Goal: Information Seeking & Learning: Learn about a topic

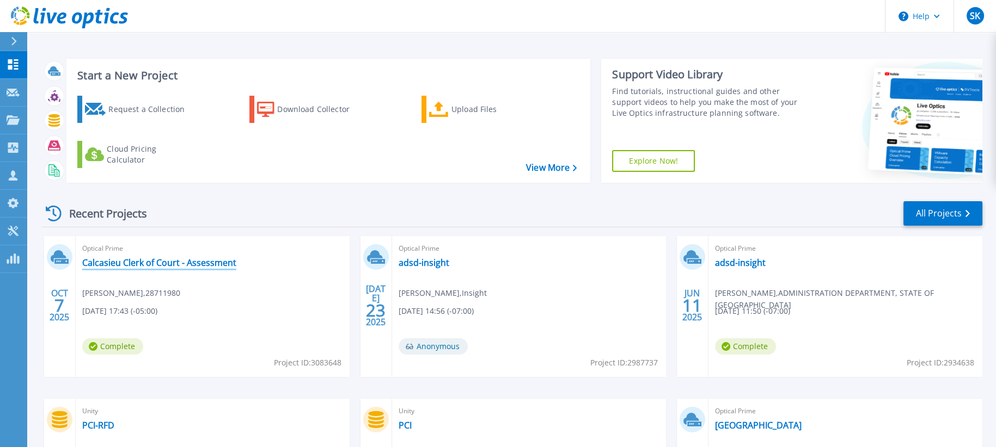
click at [150, 267] on link "Calcasieu Clerk of Court - Assessment" at bounding box center [159, 262] width 154 height 11
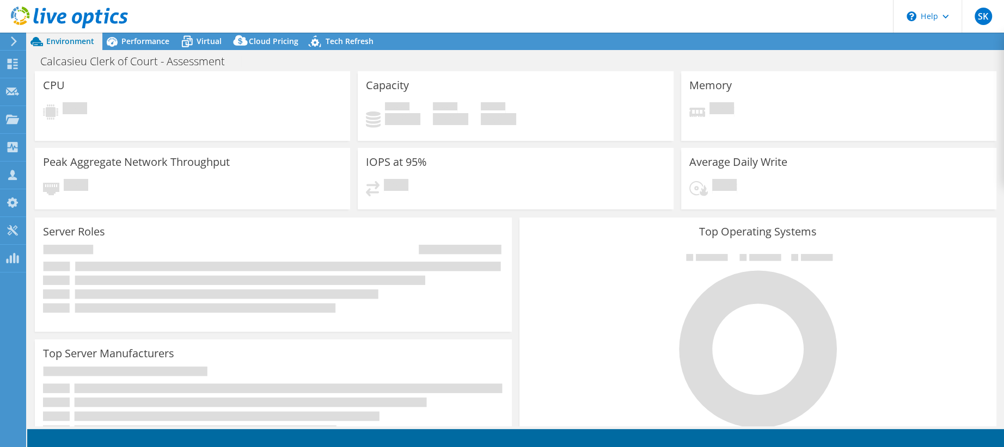
select select "USD"
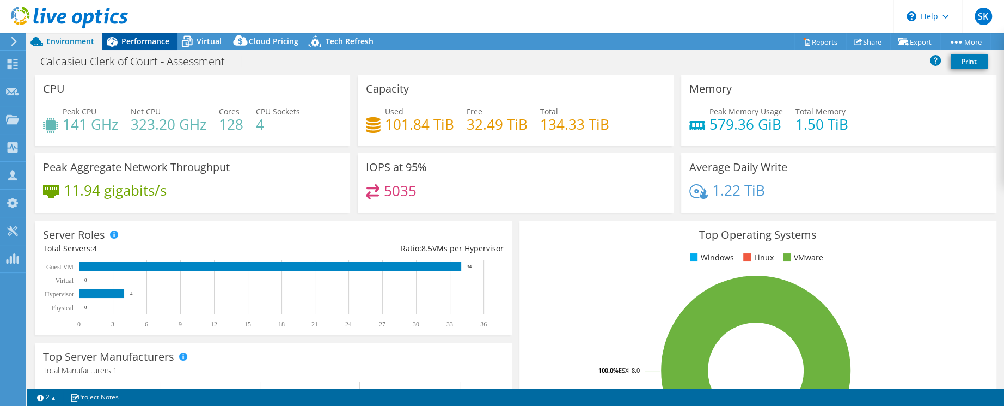
click at [144, 44] on span "Performance" at bounding box center [145, 41] width 48 height 10
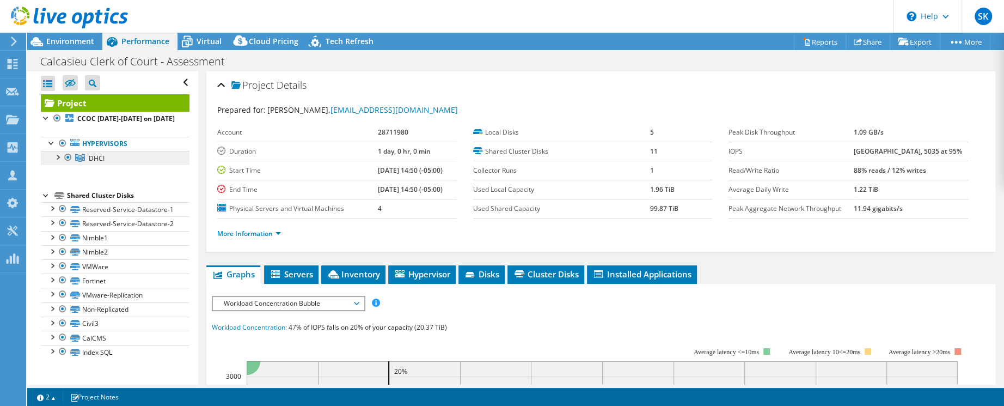
scroll to position [15, 0]
click at [142, 212] on link "Reserved-Service-Datastore-1" at bounding box center [115, 209] width 149 height 14
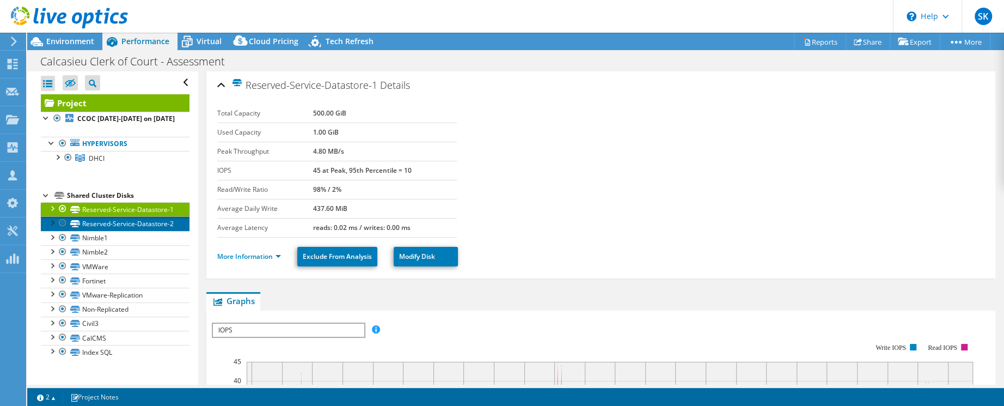
click at [138, 230] on link "Reserved-Service-Datastore-2" at bounding box center [115, 223] width 149 height 14
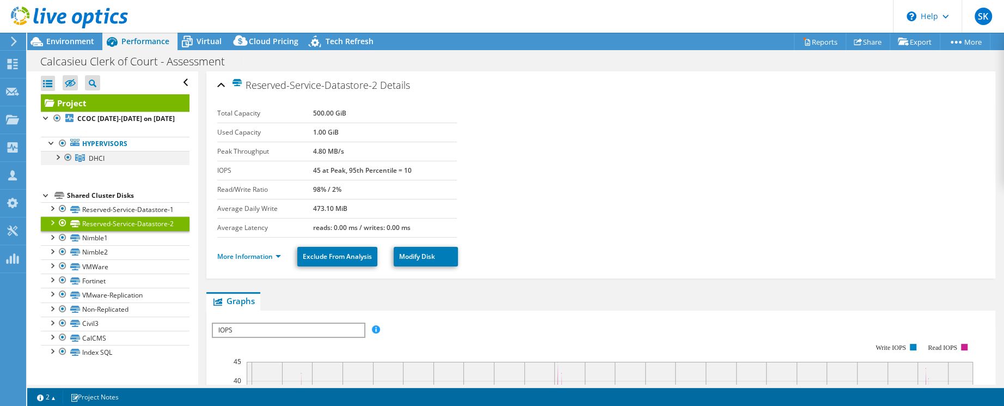
click at [57, 151] on div at bounding box center [57, 156] width 11 height 11
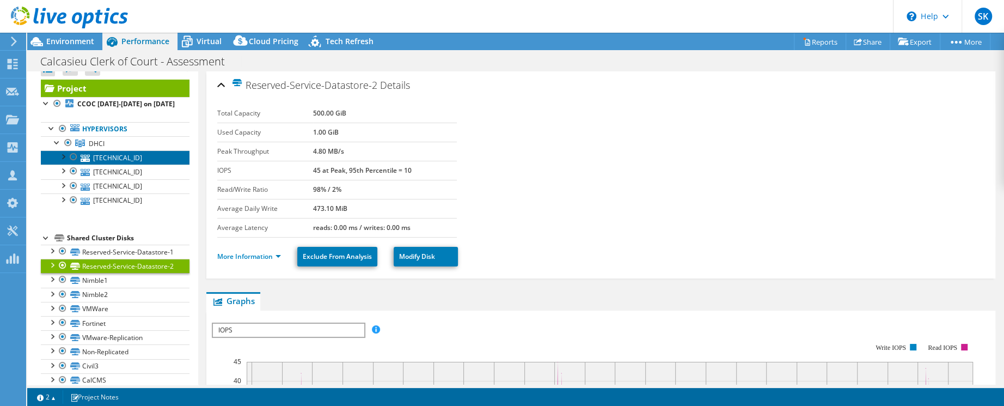
click at [112, 161] on link "[TECHNICAL_ID]" at bounding box center [115, 157] width 149 height 14
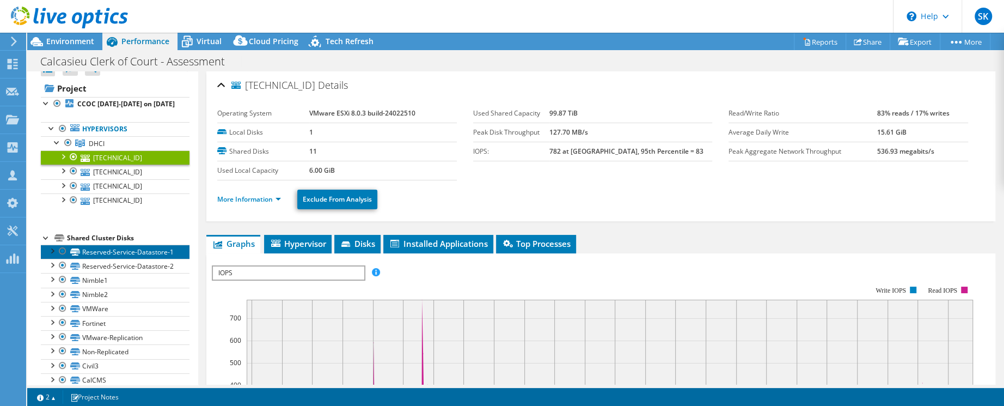
click at [106, 259] on link "Reserved-Service-Datastore-1" at bounding box center [115, 251] width 149 height 14
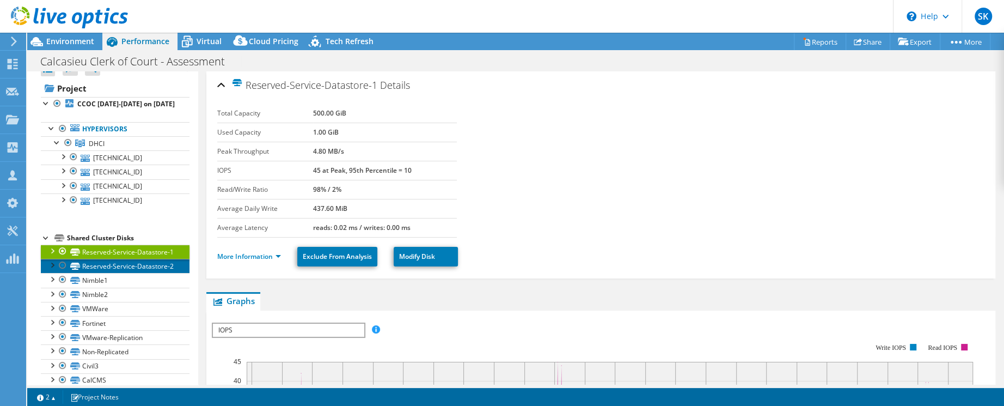
click at [122, 273] on link "Reserved-Service-Datastore-2" at bounding box center [115, 266] width 149 height 14
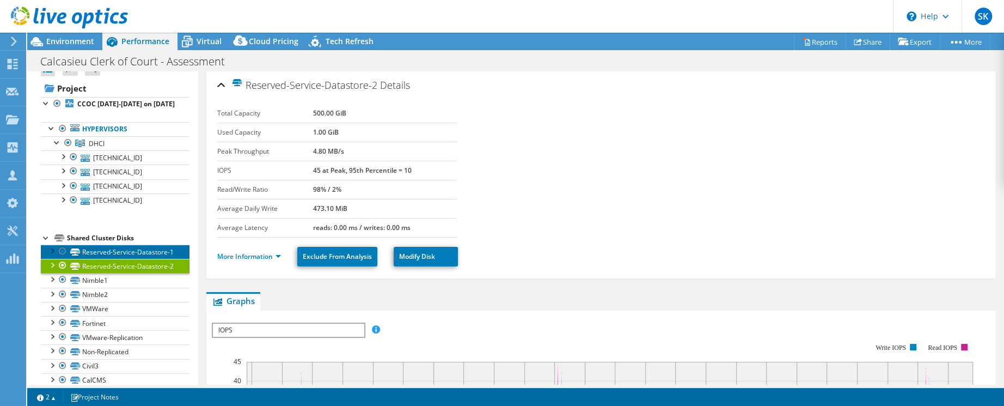
click at [115, 259] on link "Reserved-Service-Datastore-1" at bounding box center [115, 251] width 149 height 14
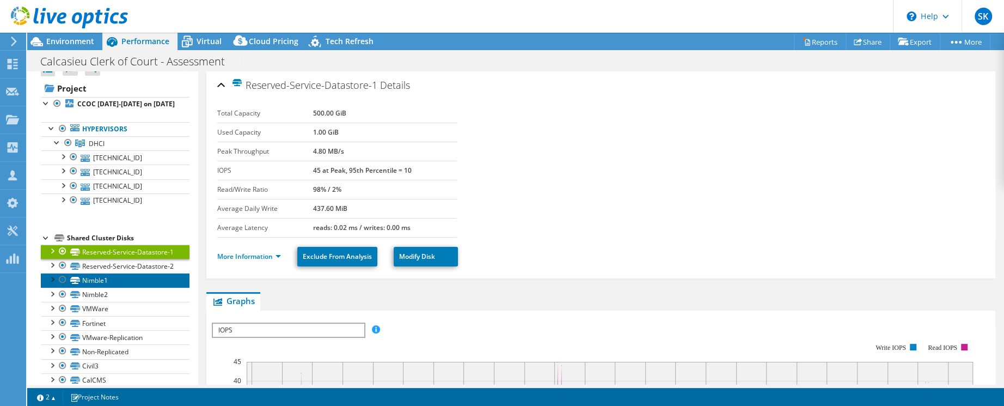
click at [112, 287] on link "Nimble1" at bounding box center [115, 280] width 149 height 14
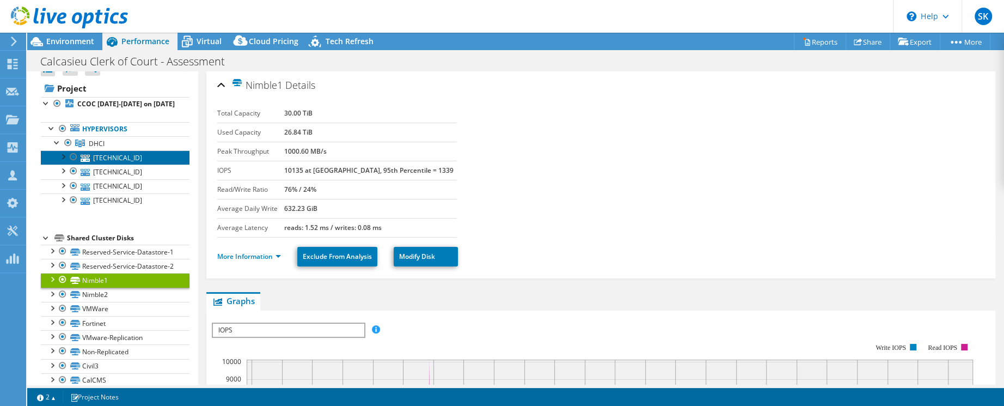
click at [109, 164] on link "[TECHNICAL_ID]" at bounding box center [115, 157] width 149 height 14
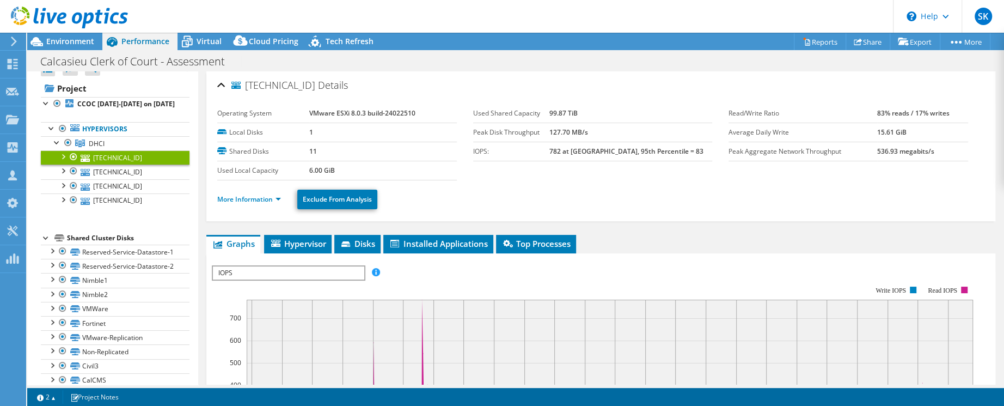
click at [269, 206] on ul "More Information Exclude From Analysis" at bounding box center [600, 198] width 767 height 22
click at [271, 200] on link "More Information" at bounding box center [249, 198] width 64 height 9
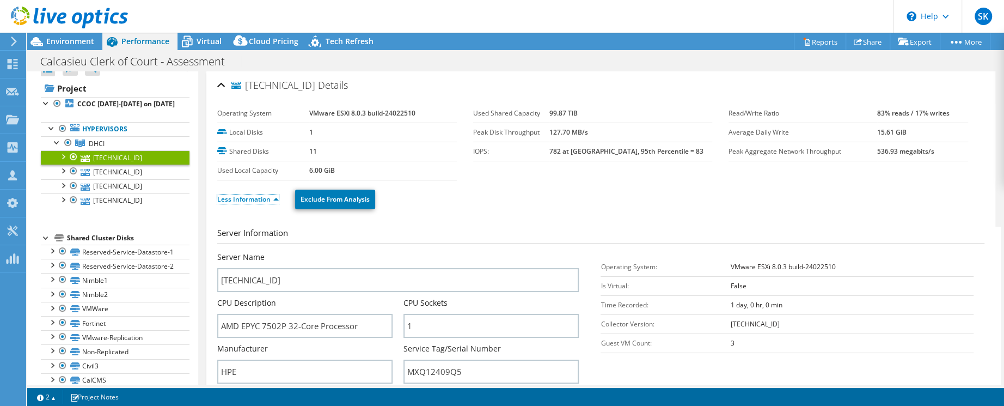
scroll to position [54, 0]
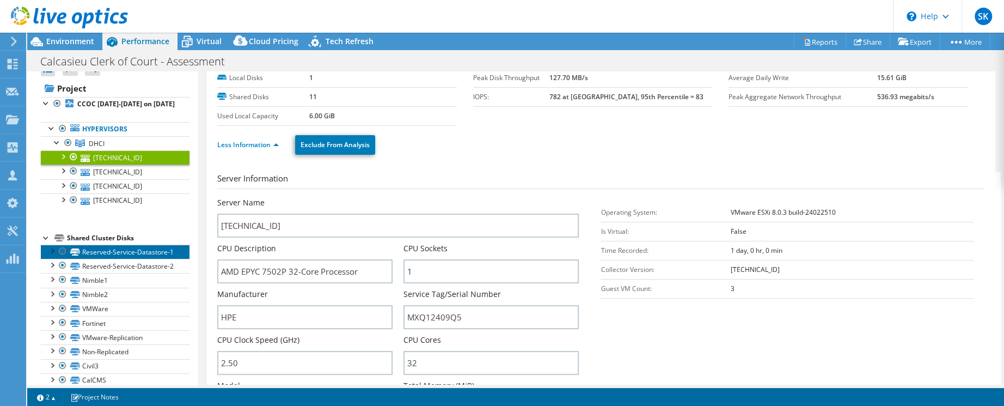
click at [113, 259] on link "Reserved-Service-Datastore-1" at bounding box center [115, 251] width 149 height 14
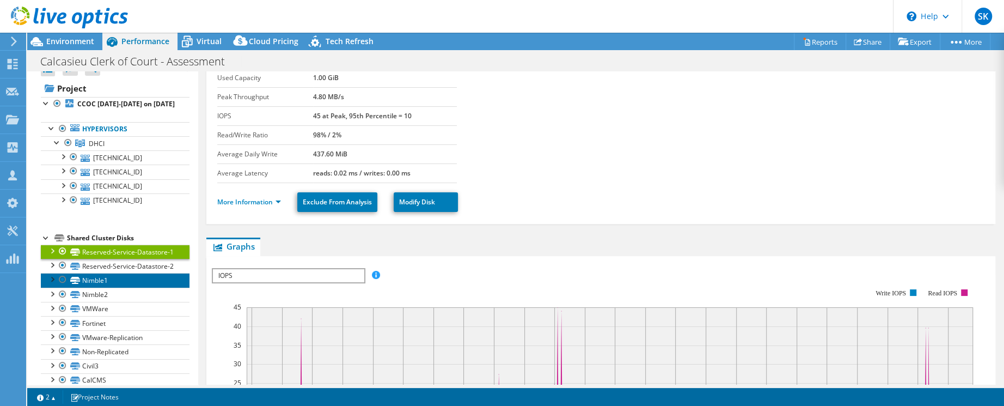
click at [115, 287] on link "Nimble1" at bounding box center [115, 280] width 149 height 14
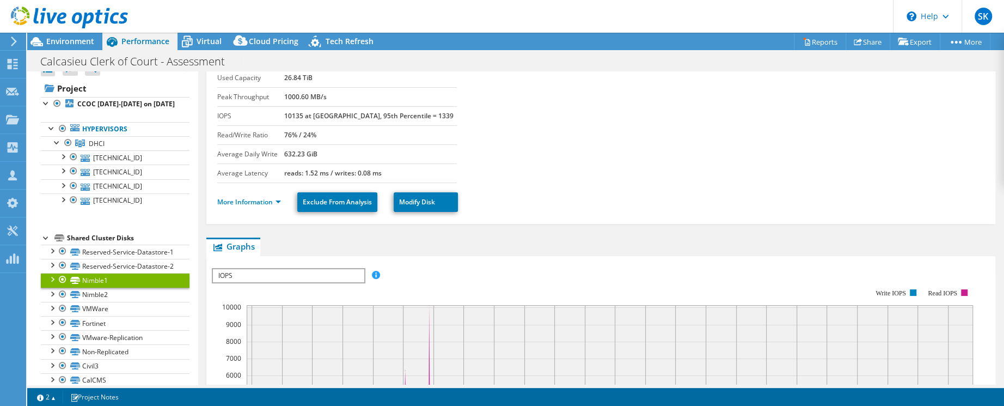
click at [51, 284] on div at bounding box center [51, 278] width 11 height 11
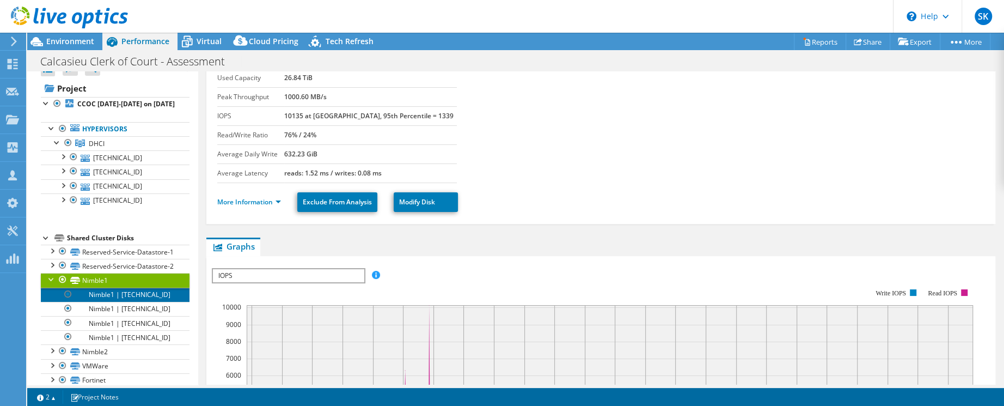
click at [103, 302] on link "Nimble1 | [TECHNICAL_ID]" at bounding box center [115, 294] width 149 height 14
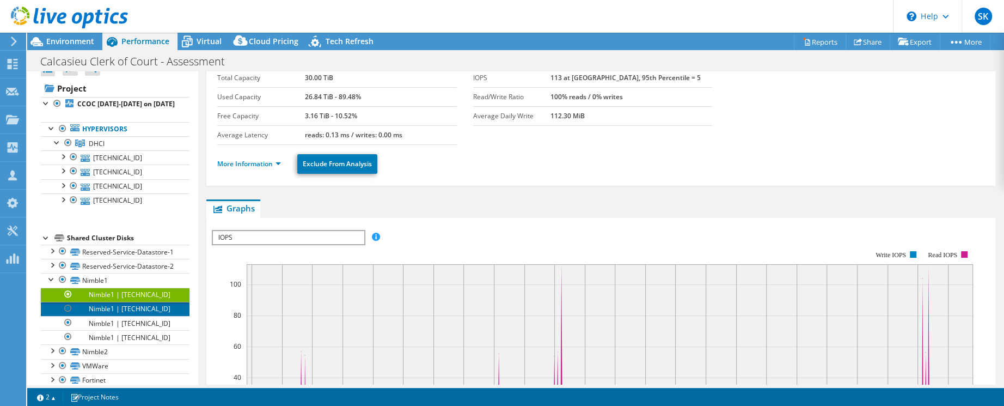
click at [134, 316] on link "Nimble1 | [TECHNICAL_ID]" at bounding box center [115, 309] width 149 height 14
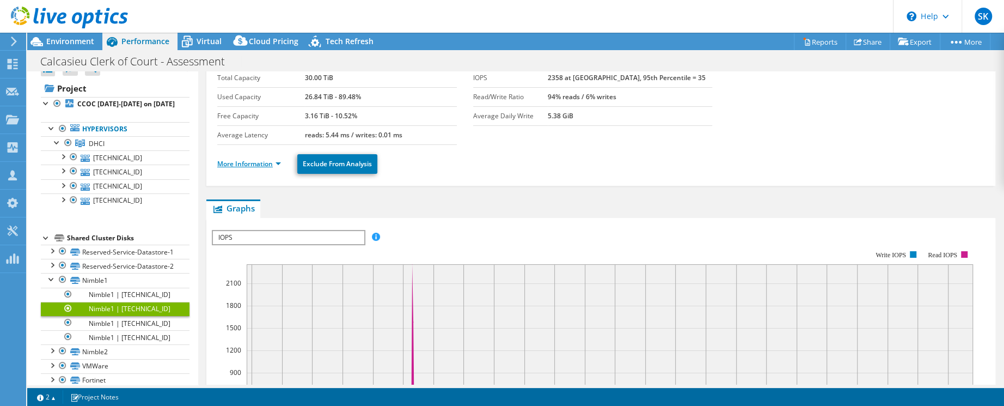
click at [269, 159] on link "More Information" at bounding box center [249, 163] width 64 height 9
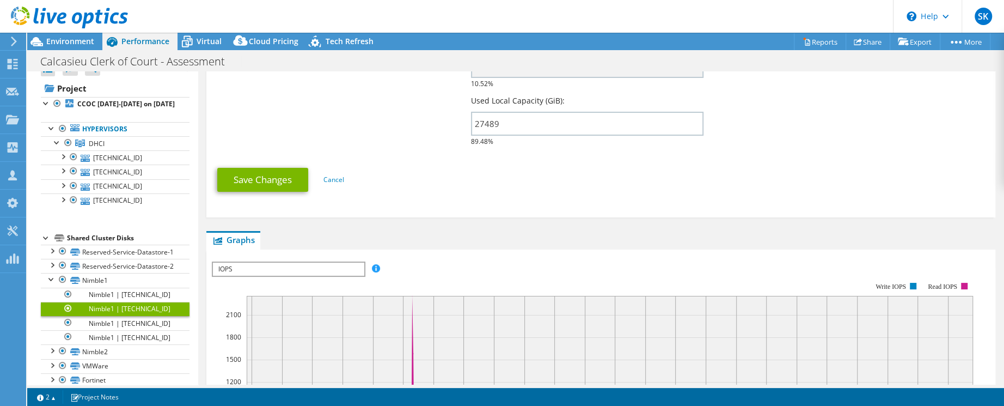
scroll to position [272, 0]
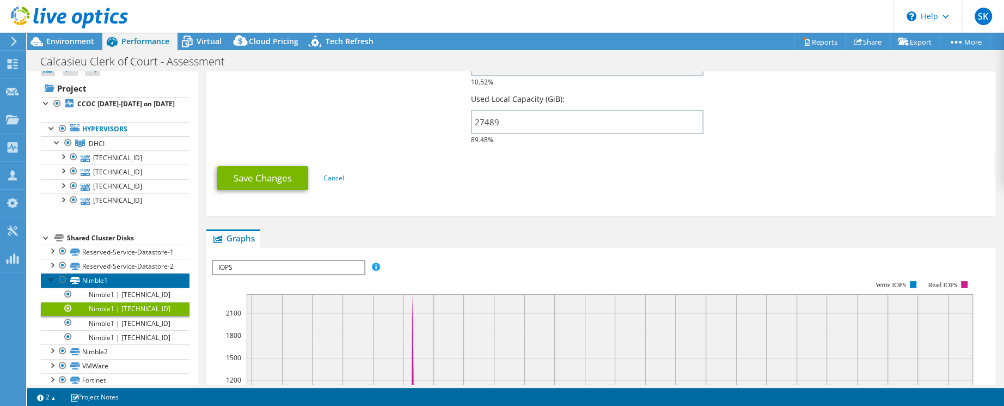
click at [143, 287] on link "Nimble1" at bounding box center [115, 280] width 149 height 14
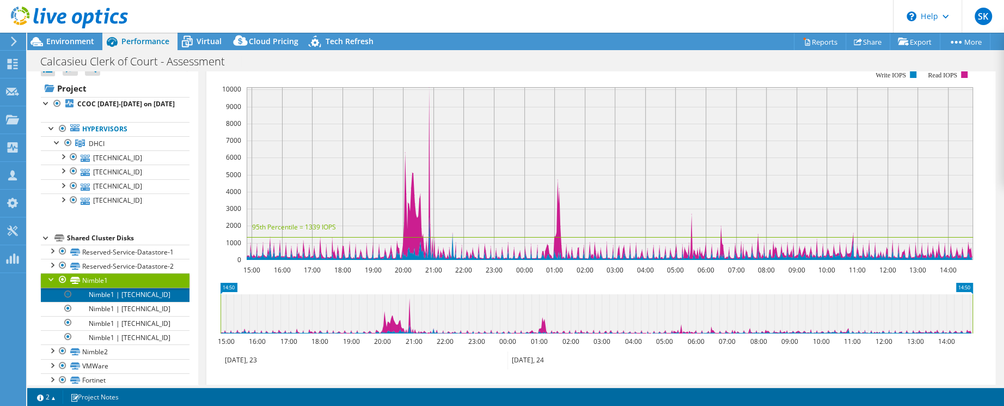
click at [140, 302] on link "Nimble1 | [TECHNICAL_ID]" at bounding box center [115, 294] width 149 height 14
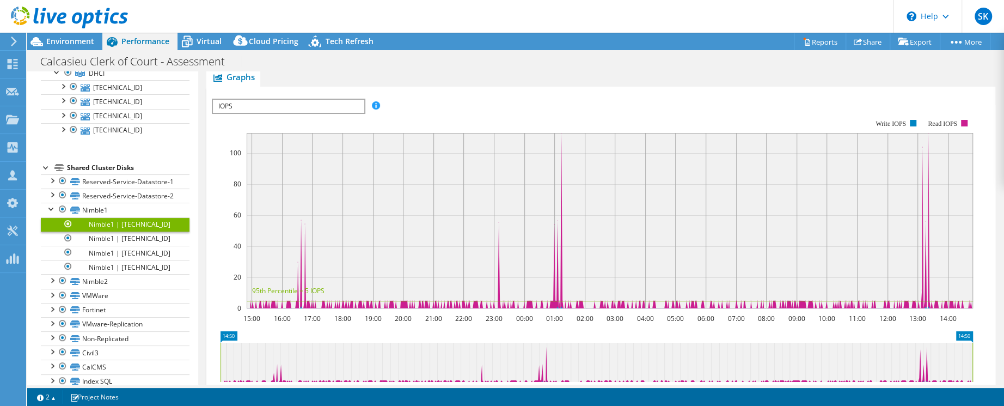
scroll to position [124, 0]
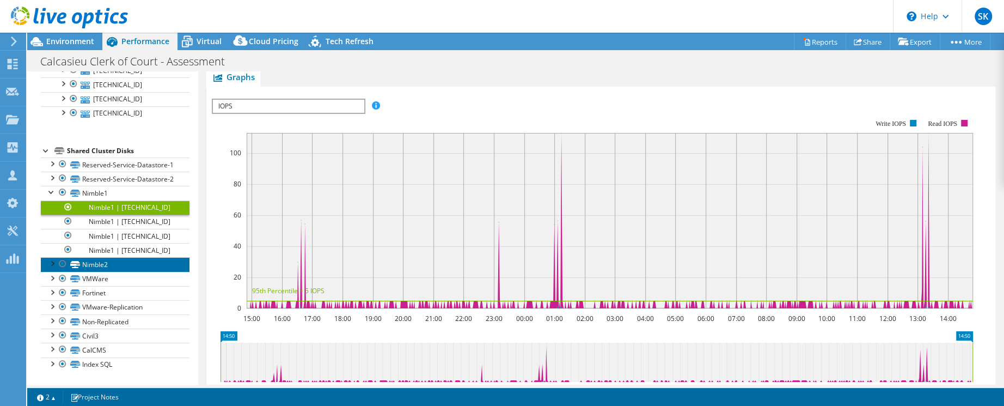
click at [108, 270] on link "Nimble2" at bounding box center [115, 264] width 149 height 14
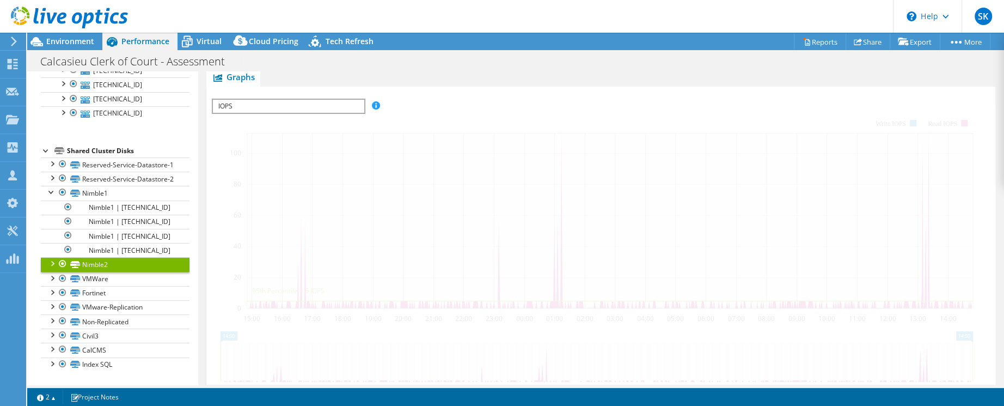
scroll to position [224, 0]
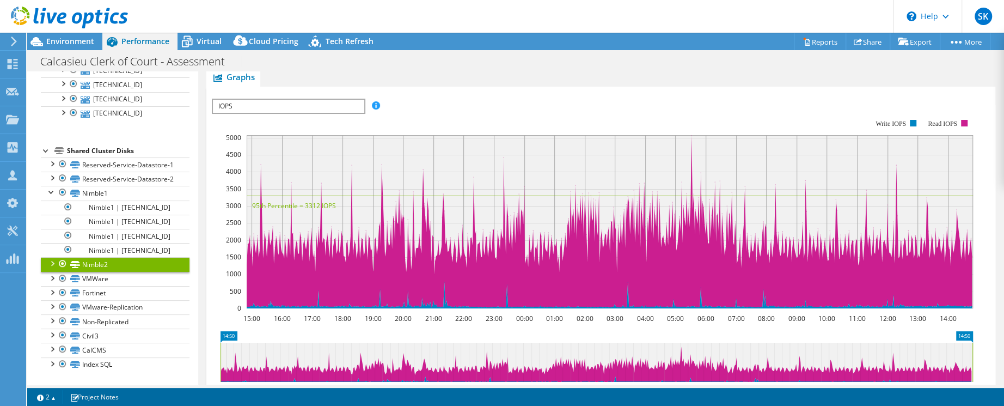
click at [53, 268] on div at bounding box center [51, 262] width 11 height 11
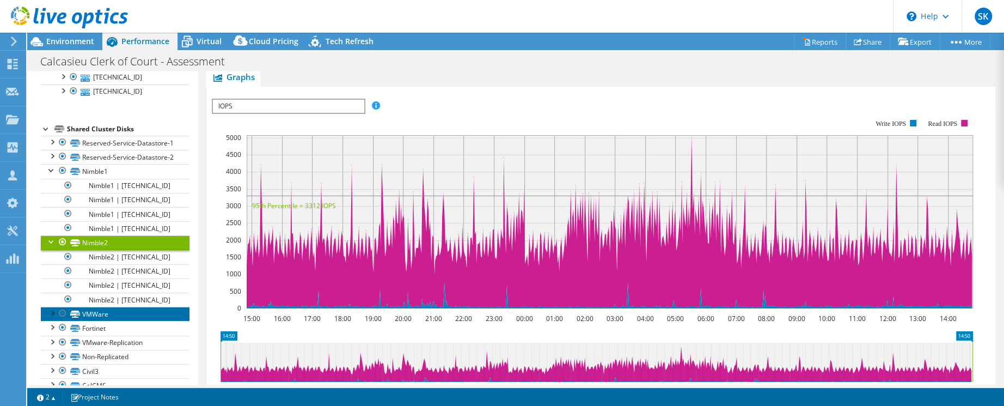
click at [109, 321] on link "VMWare" at bounding box center [115, 313] width 149 height 14
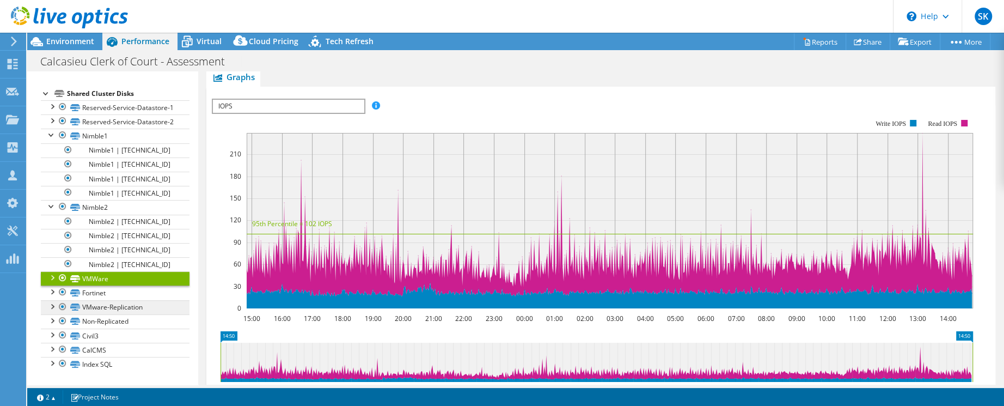
scroll to position [184, 0]
click at [111, 294] on link "Fortinet" at bounding box center [115, 292] width 149 height 14
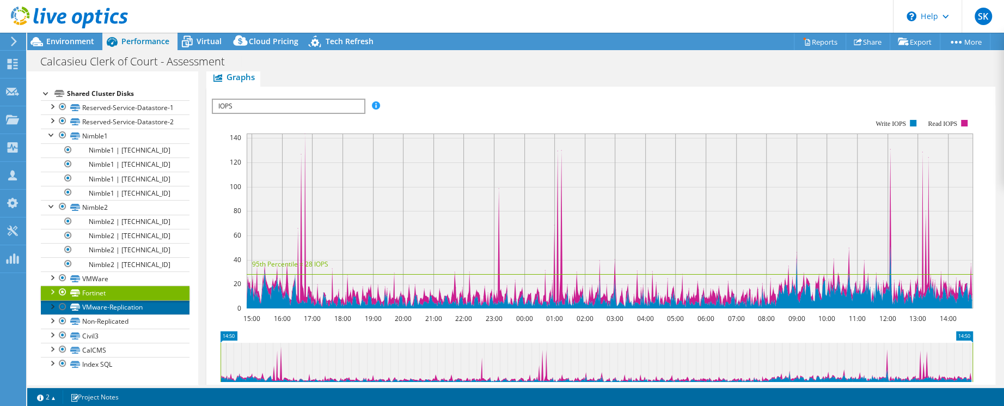
click at [142, 308] on link "VMware-Replication" at bounding box center [115, 307] width 149 height 14
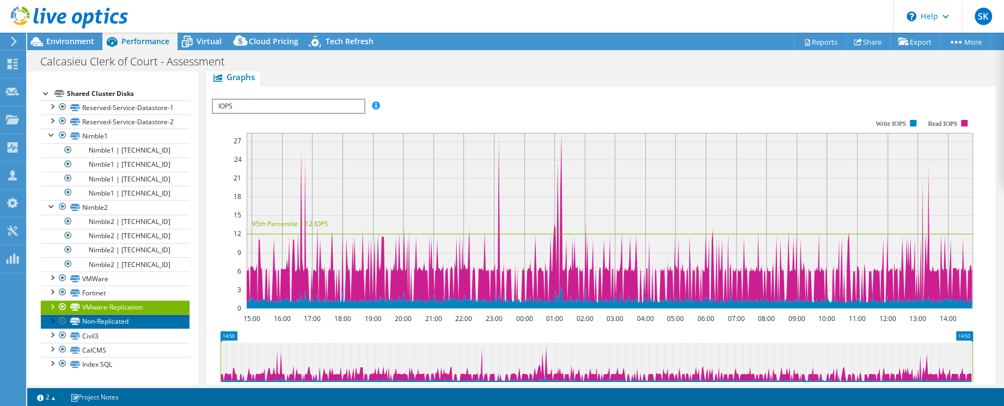
click at [124, 321] on link "Non-Replicated" at bounding box center [115, 321] width 149 height 14
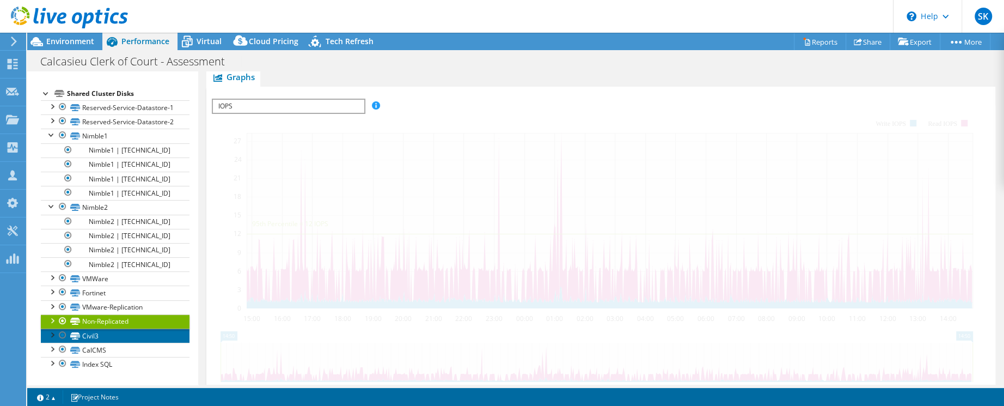
click at [102, 339] on link "Civil3" at bounding box center [115, 335] width 149 height 14
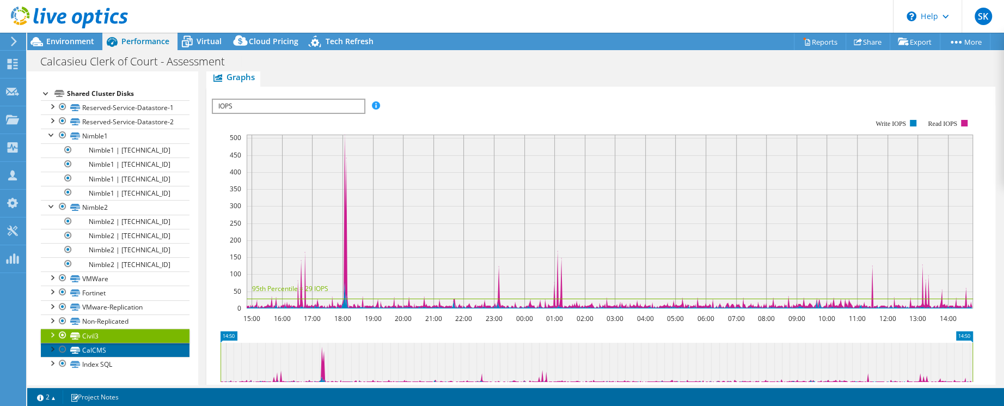
click at [107, 351] on link "CalCMS" at bounding box center [115, 349] width 149 height 14
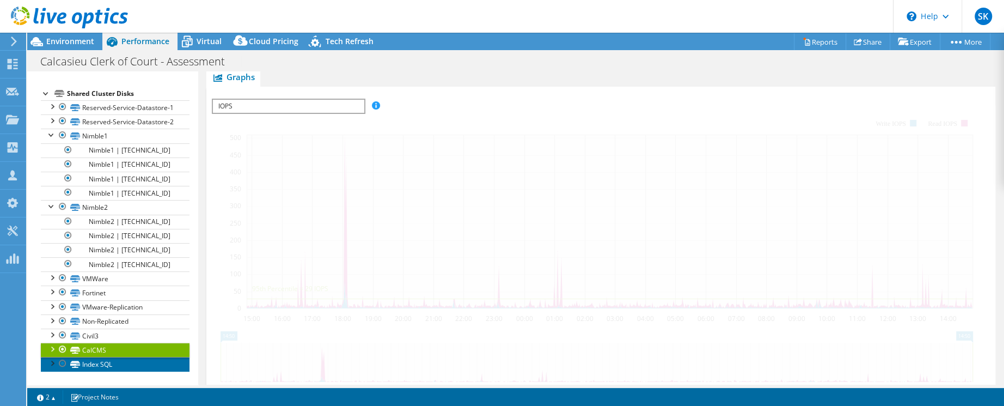
click at [109, 361] on link "Index SQL" at bounding box center [115, 364] width 149 height 14
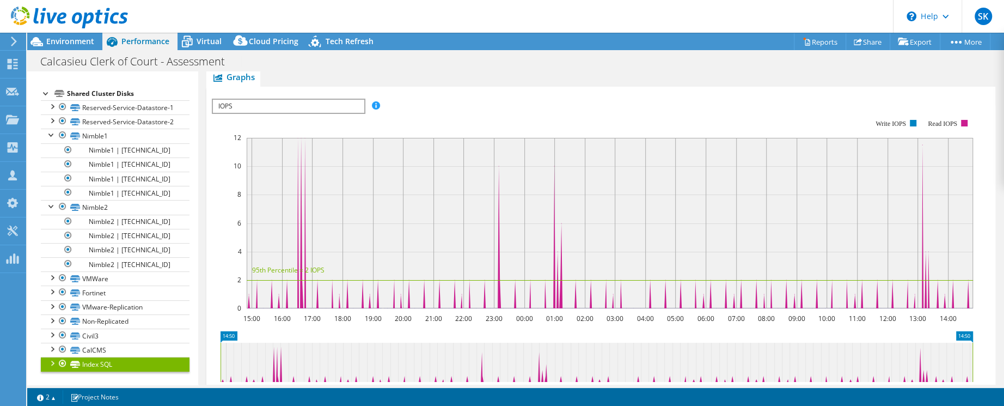
click at [52, 364] on div at bounding box center [51, 362] width 11 height 11
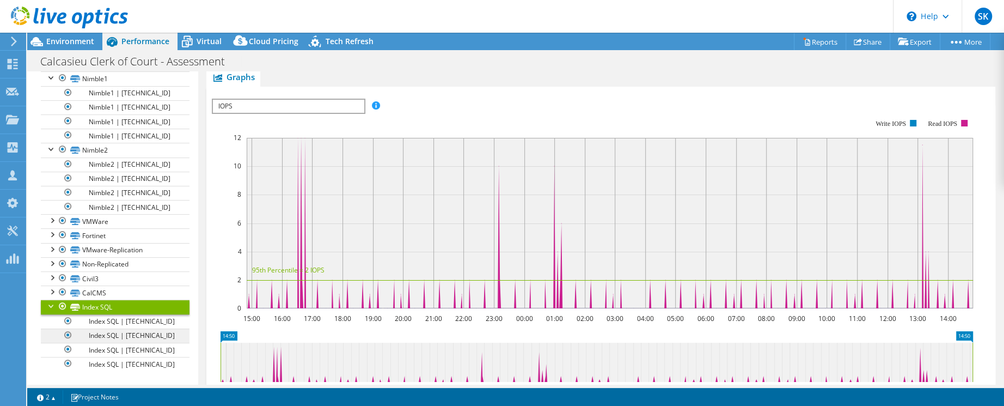
scroll to position [280, 0]
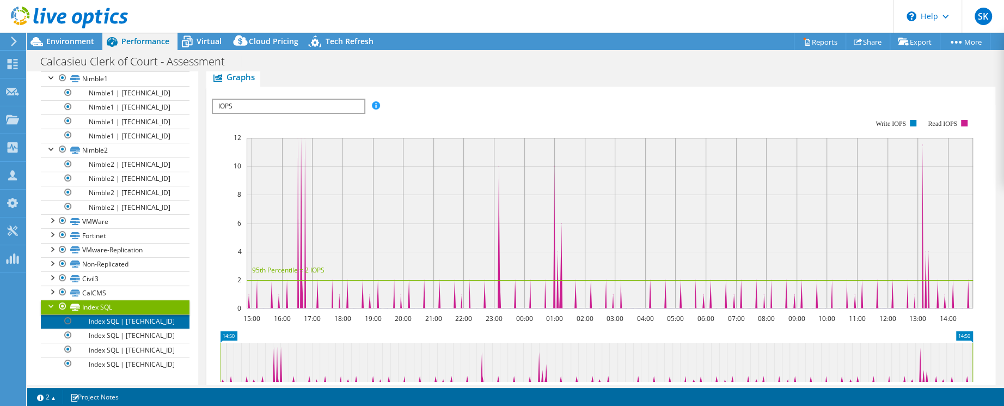
click at [119, 314] on link "Index SQL | [TECHNICAL_ID]" at bounding box center [115, 321] width 149 height 14
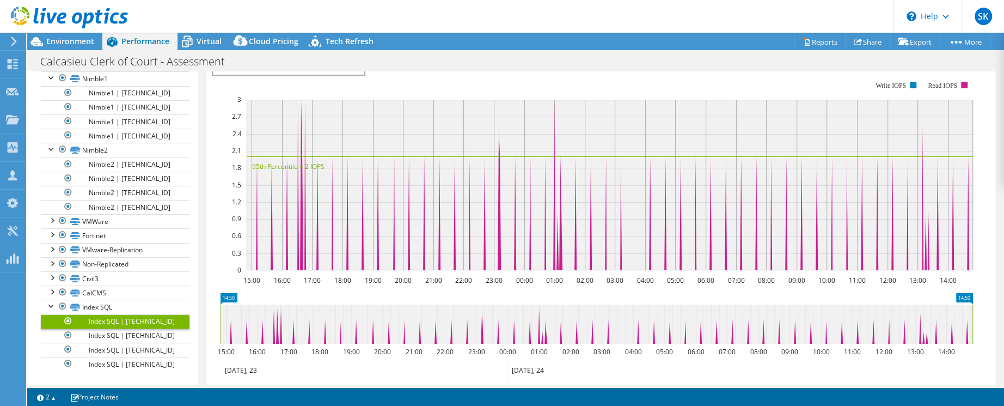
scroll to position [186, 0]
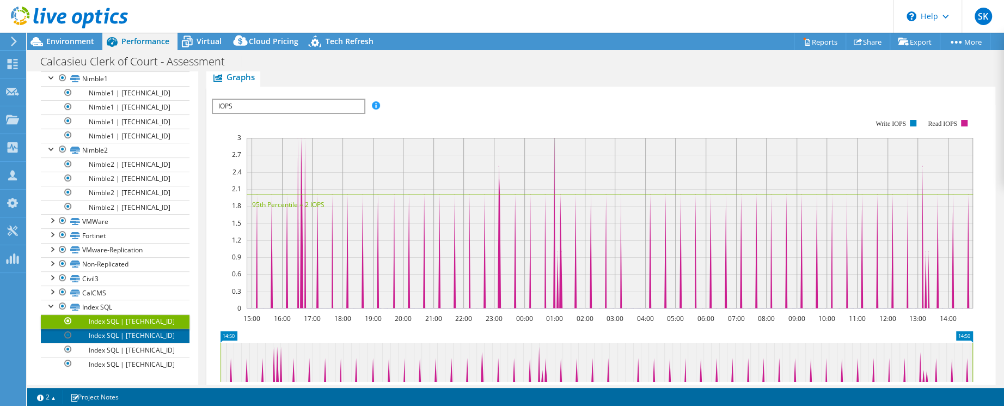
click at [146, 328] on link "Index SQL | [TECHNICAL_ID]" at bounding box center [115, 335] width 149 height 14
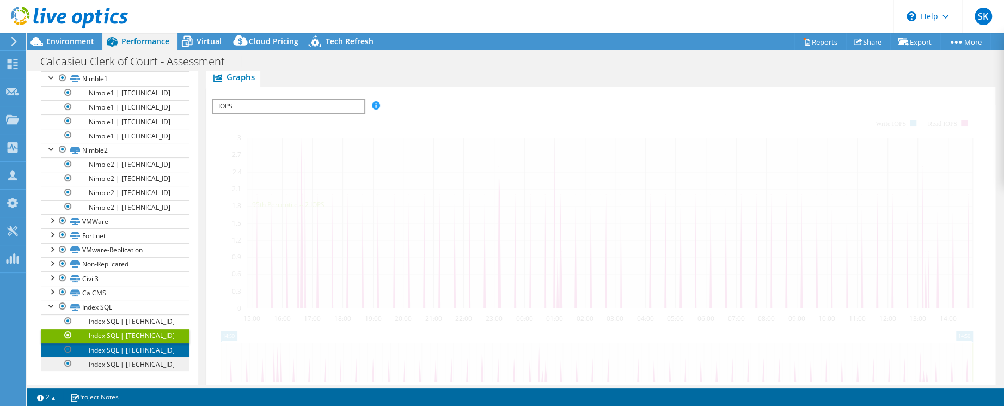
click at [142, 342] on link "Index SQL | [TECHNICAL_ID]" at bounding box center [115, 349] width 149 height 14
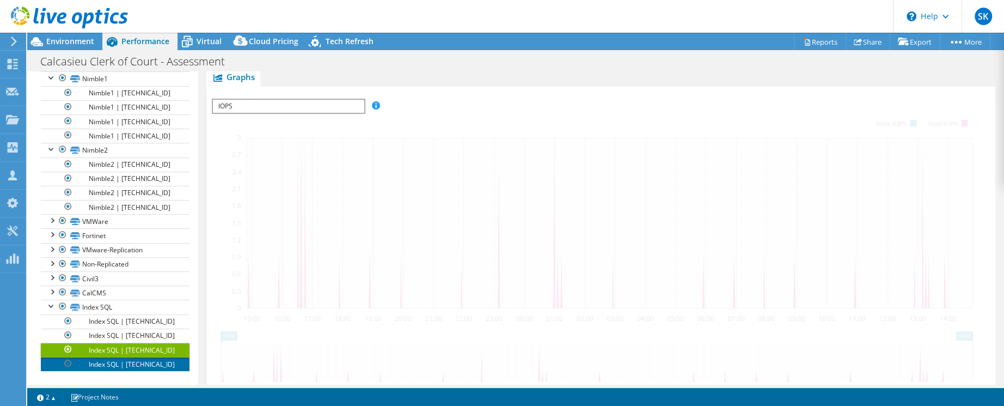
click at [142, 359] on link "Index SQL | [TECHNICAL_ID]" at bounding box center [115, 364] width 149 height 14
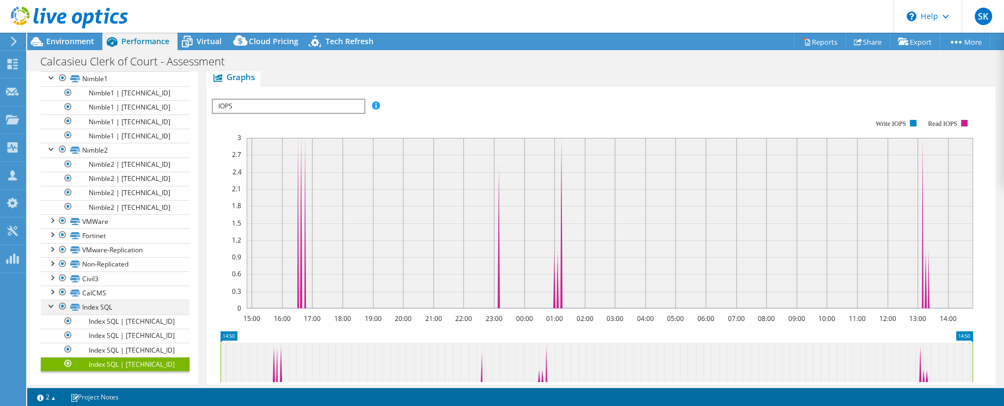
click at [50, 299] on div at bounding box center [51, 304] width 11 height 11
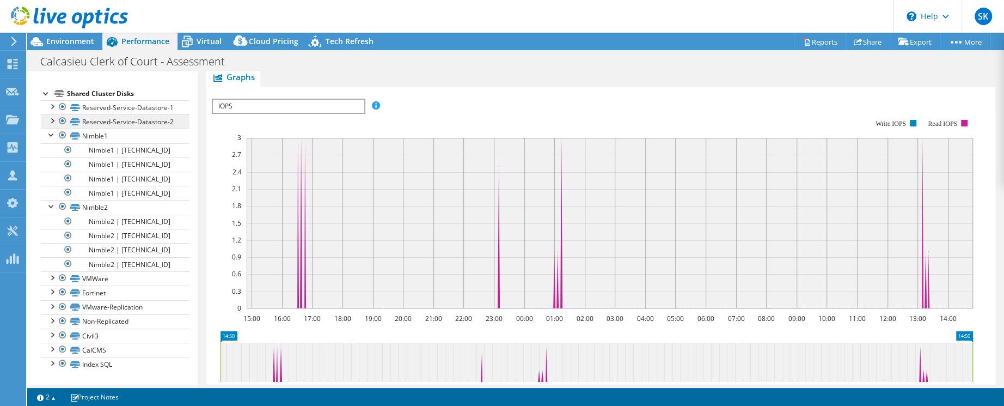
scroll to position [130, 0]
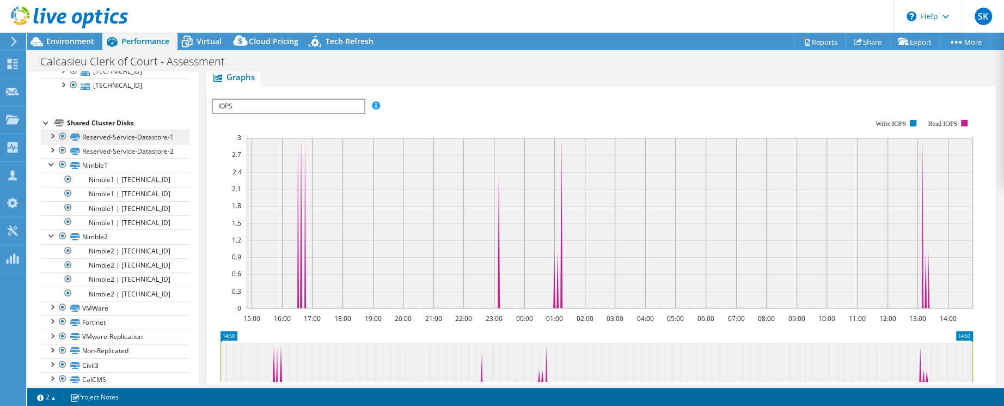
drag, startPoint x: 115, startPoint y: 133, endPoint x: 96, endPoint y: 149, distance: 24.7
click at [113, 130] on div "Shared Cluster Disks" at bounding box center [128, 122] width 122 height 13
click at [95, 144] on link "Reserved-Service-Datastore-1" at bounding box center [115, 137] width 149 height 14
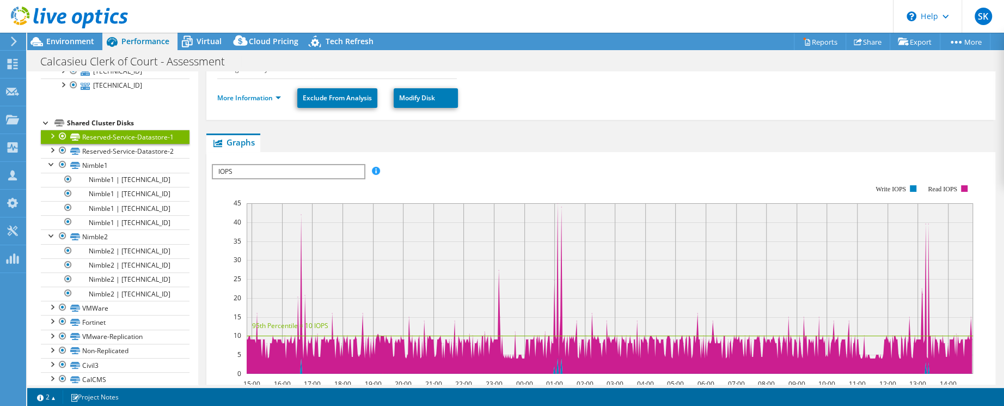
scroll to position [0, 0]
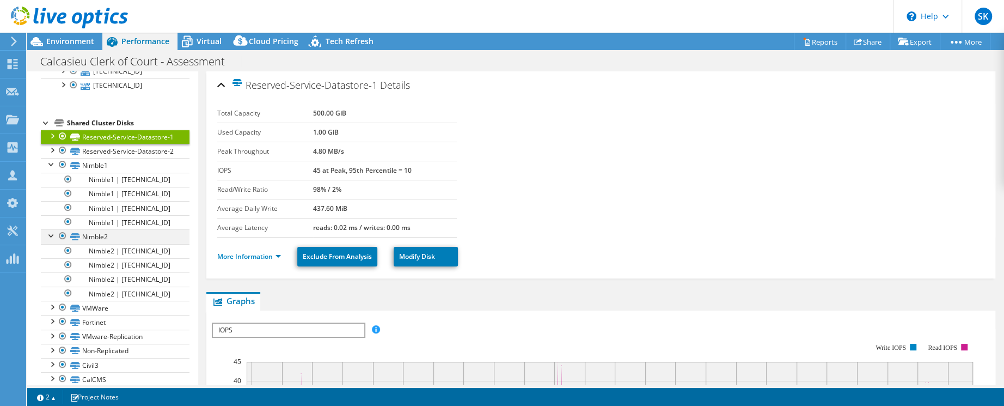
click at [52, 240] on div at bounding box center [51, 234] width 11 height 11
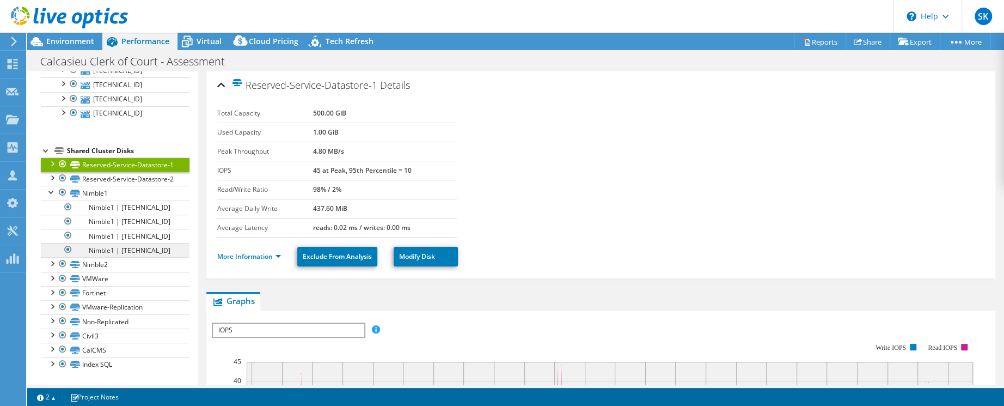
scroll to position [127, 0]
click at [52, 197] on div at bounding box center [51, 191] width 11 height 11
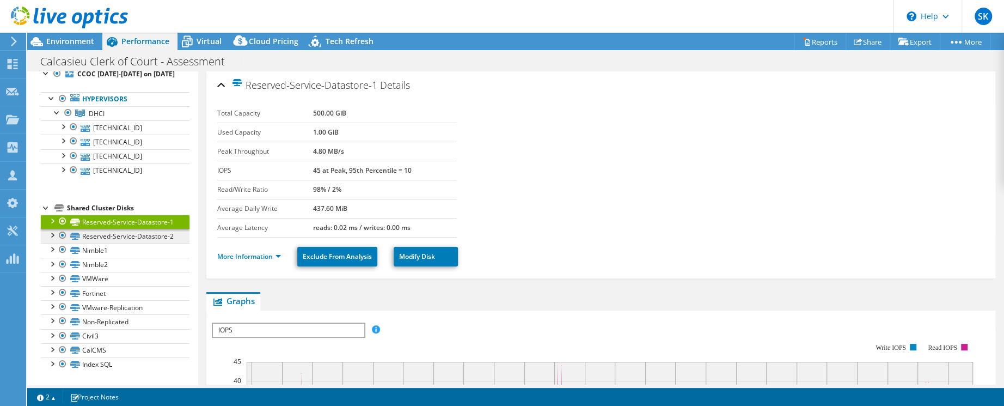
scroll to position [71, 0]
click at [113, 232] on link "Reserved-Service-Datastore-2" at bounding box center [115, 236] width 149 height 14
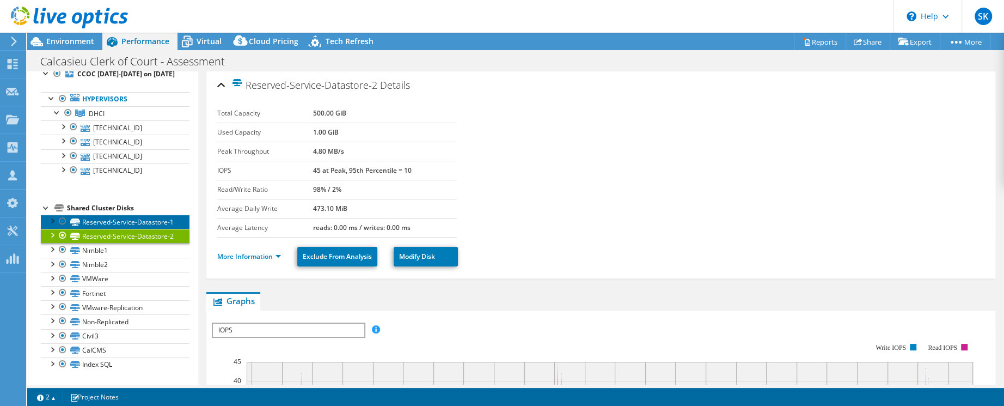
click at [118, 214] on link "Reserved-Service-Datastore-1" at bounding box center [115, 221] width 149 height 14
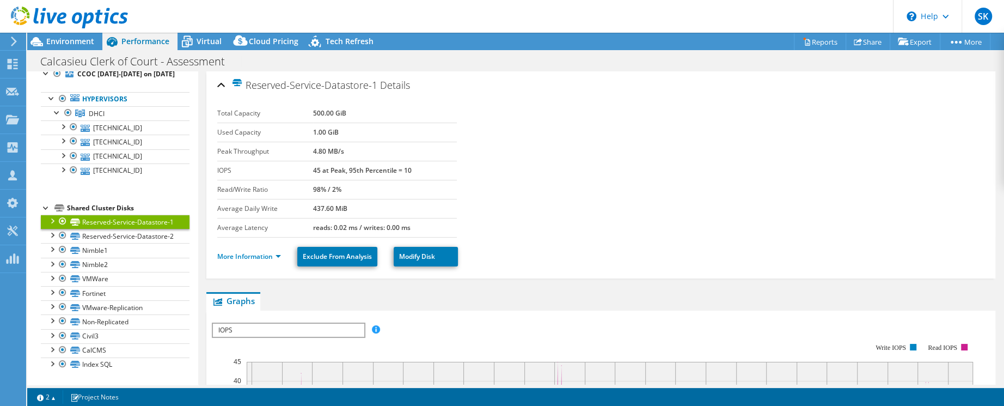
click at [49, 214] on div at bounding box center [51, 219] width 11 height 11
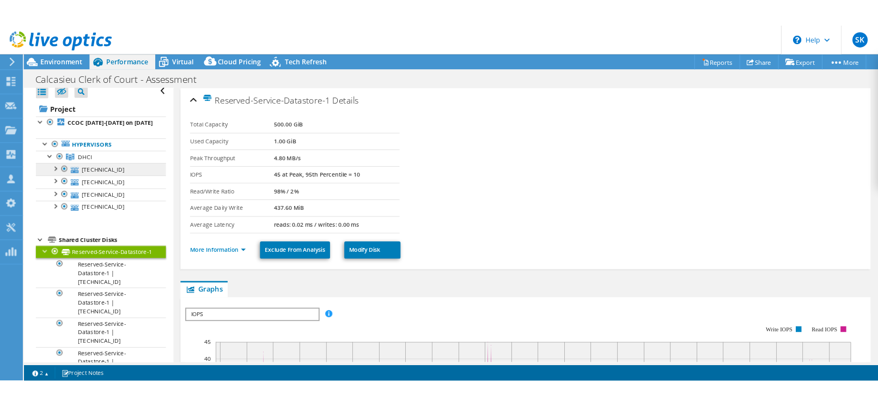
scroll to position [0, 0]
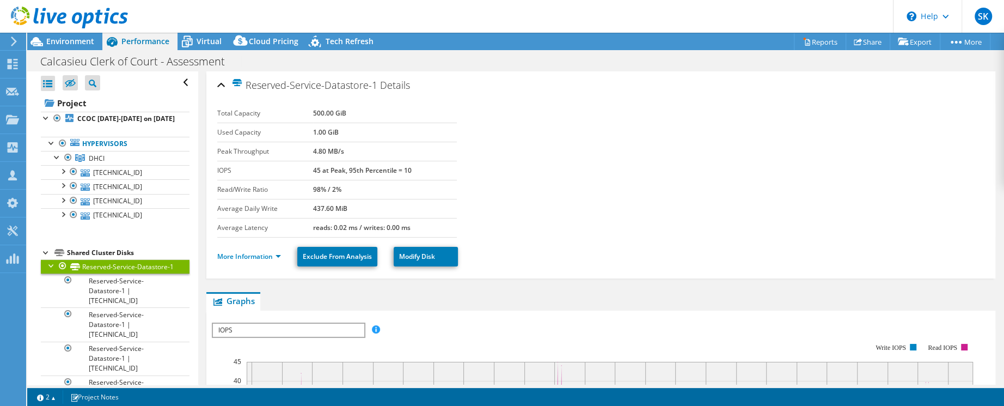
click at [44, 257] on div at bounding box center [46, 251] width 11 height 11
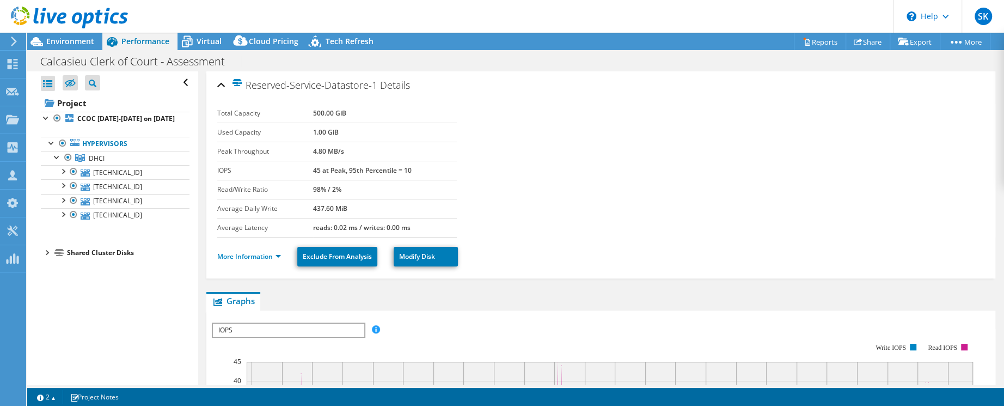
click at [72, 35] on div at bounding box center [64, 18] width 128 height 36
click at [67, 42] on span "Environment" at bounding box center [70, 41] width 48 height 10
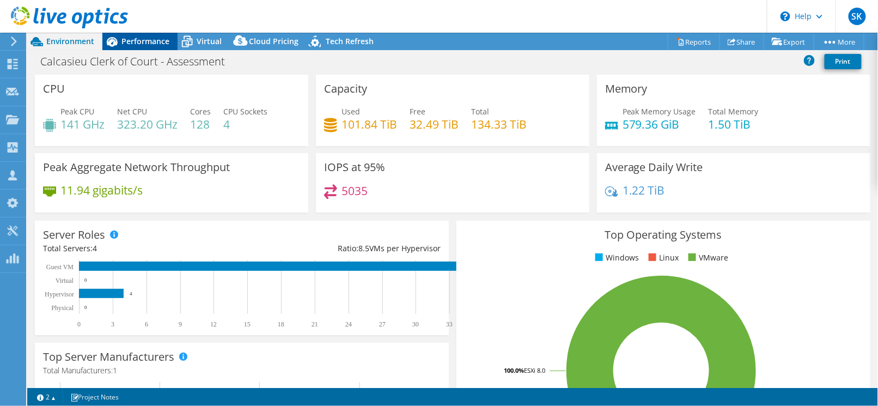
click at [151, 43] on span "Performance" at bounding box center [145, 41] width 48 height 10
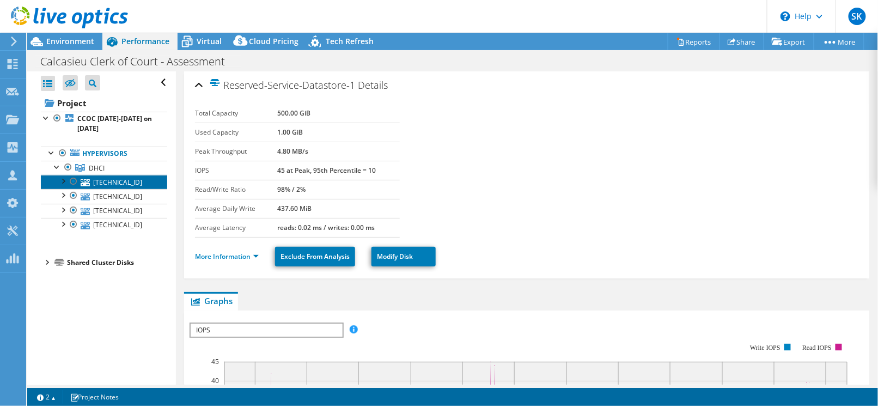
click at [117, 184] on link "[TECHNICAL_ID]" at bounding box center [104, 182] width 126 height 14
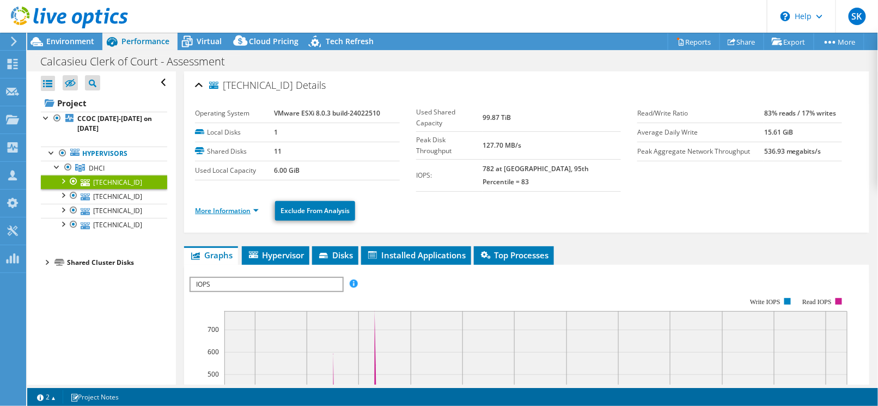
click at [255, 206] on link "More Information" at bounding box center [227, 210] width 64 height 9
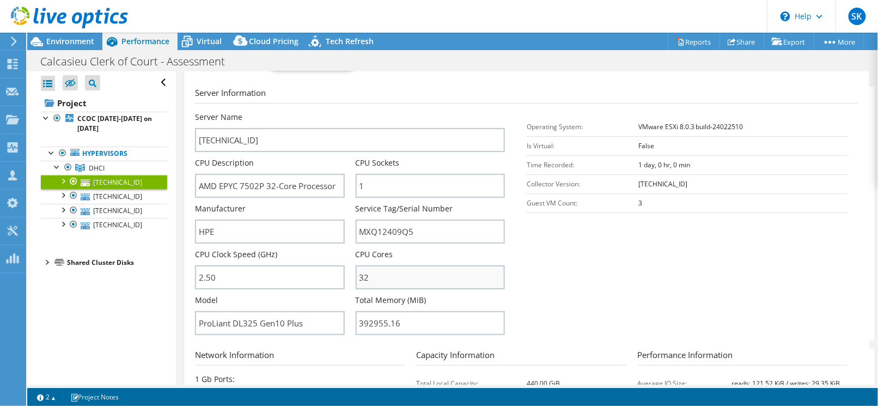
scroll to position [163, 0]
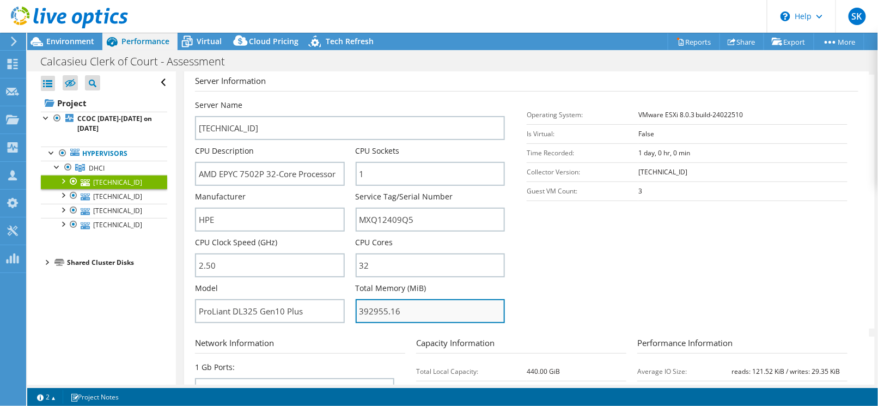
drag, startPoint x: 358, startPoint y: 297, endPoint x: 397, endPoint y: 296, distance: 39.8
click at [397, 299] on input "392955.16" at bounding box center [429, 311] width 149 height 24
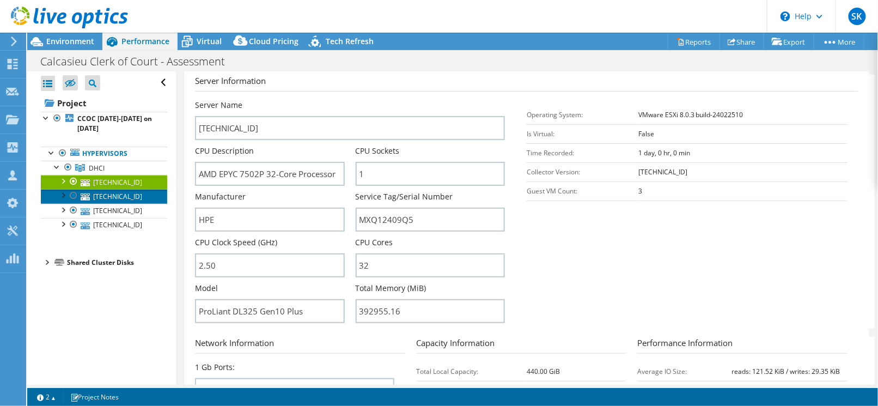
click at [124, 191] on link "[TECHNICAL_ID]" at bounding box center [104, 196] width 126 height 14
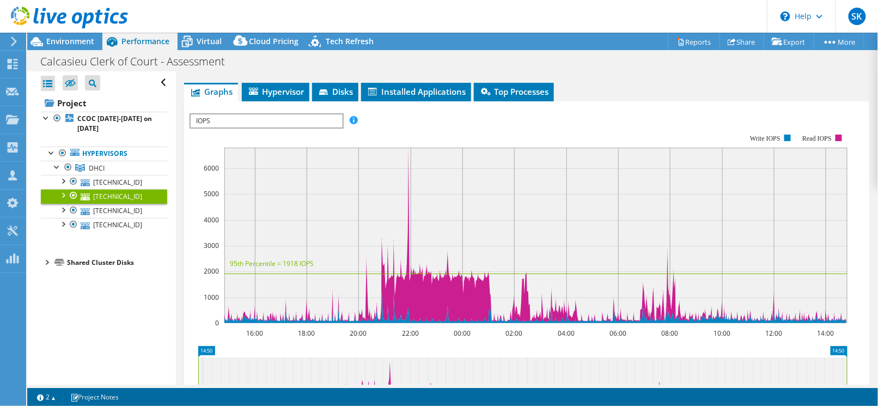
scroll to position [0, 0]
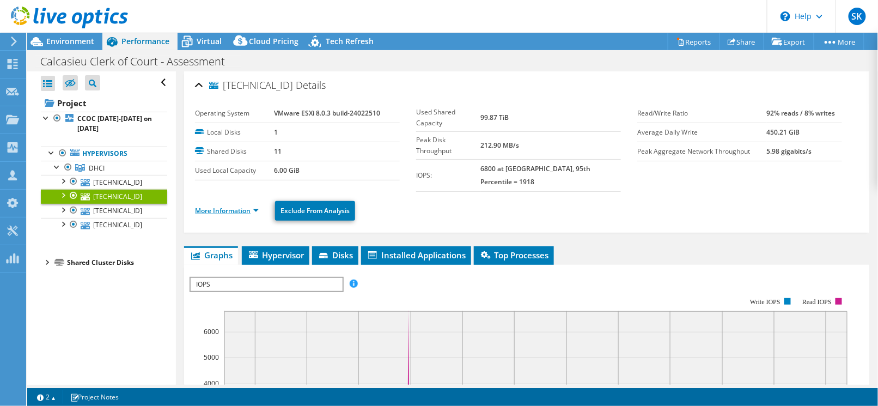
click at [250, 206] on link "More Information" at bounding box center [227, 210] width 64 height 9
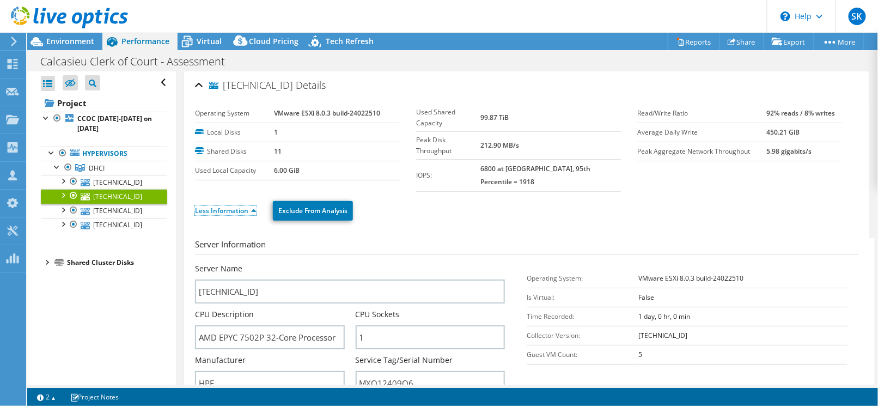
scroll to position [163, 0]
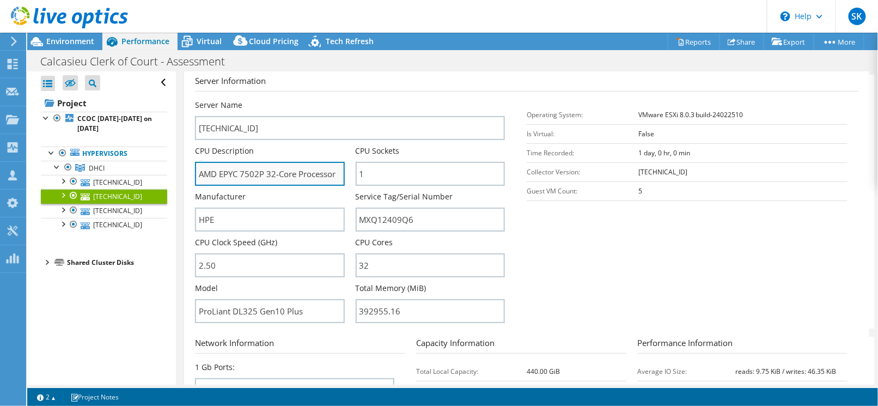
drag, startPoint x: 242, startPoint y: 162, endPoint x: 261, endPoint y: 162, distance: 19.1
click at [261, 162] on input "AMD EPYC 7502P 32-Core Processor 2.50 GHz" at bounding box center [269, 174] width 149 height 24
click at [241, 162] on input "AMD EPYC 7502P 32-Core Processor 2.50 GHz" at bounding box center [269, 174] width 149 height 24
drag, startPoint x: 220, startPoint y: 158, endPoint x: 277, endPoint y: 161, distance: 56.7
click at [277, 162] on input "AMD EPYC 7502P 32-Core Processor 2.50 GHz" at bounding box center [269, 174] width 149 height 24
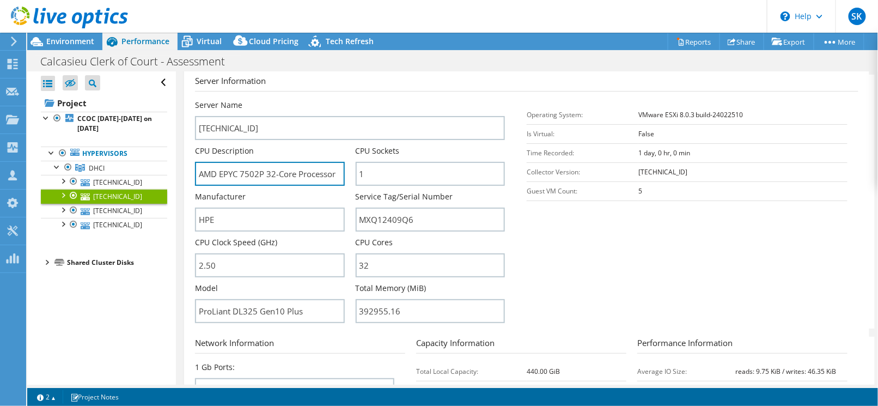
drag, startPoint x: 268, startPoint y: 168, endPoint x: 263, endPoint y: 173, distance: 7.3
click at [269, 168] on input "AMD EPYC 7502P 32-Core Processor 2.50 GHz" at bounding box center [269, 174] width 149 height 24
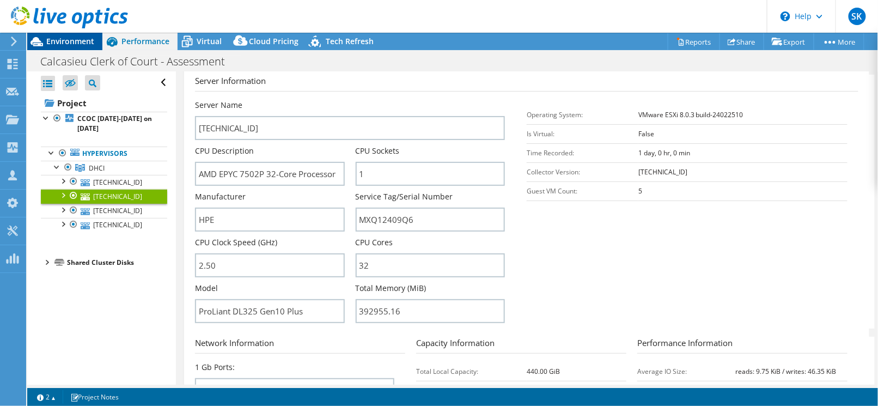
click at [57, 43] on span "Environment" at bounding box center [70, 41] width 48 height 10
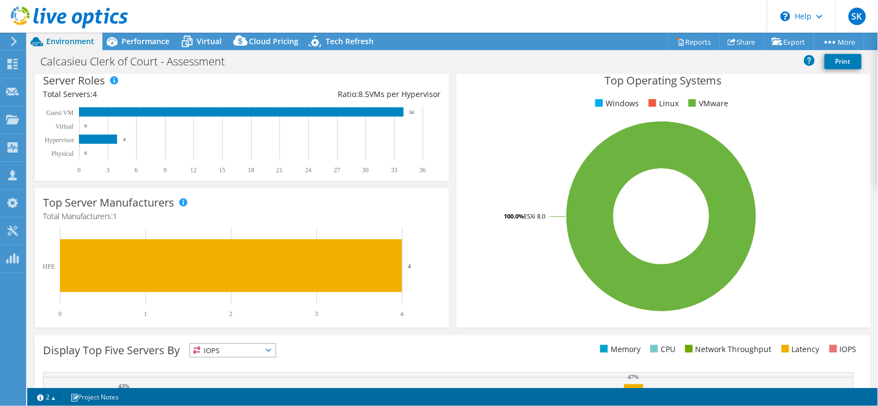
scroll to position [0, 0]
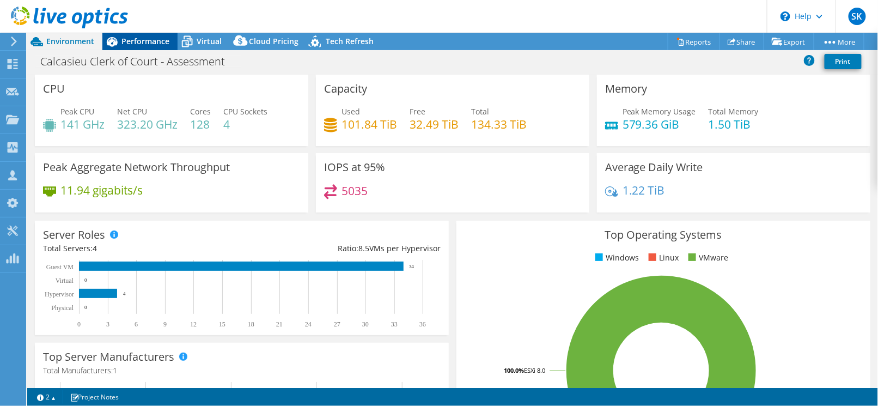
click at [140, 40] on span "Performance" at bounding box center [145, 41] width 48 height 10
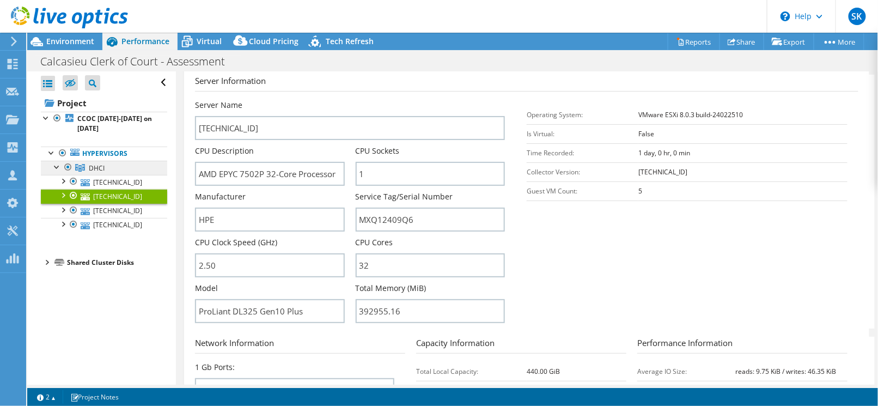
click at [100, 168] on span "DHCI" at bounding box center [97, 167] width 16 height 9
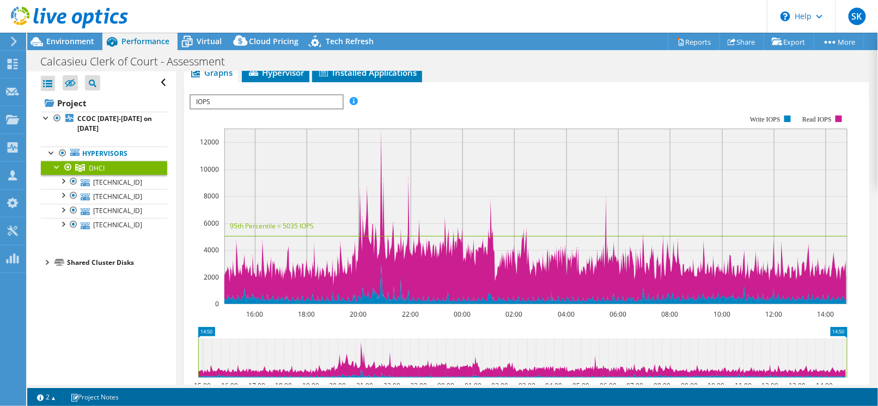
scroll to position [155, 0]
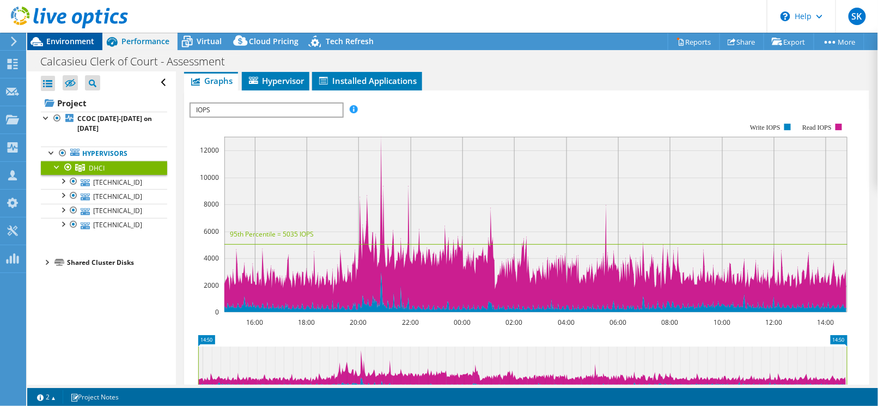
click at [73, 46] on div "Environment" at bounding box center [64, 41] width 75 height 17
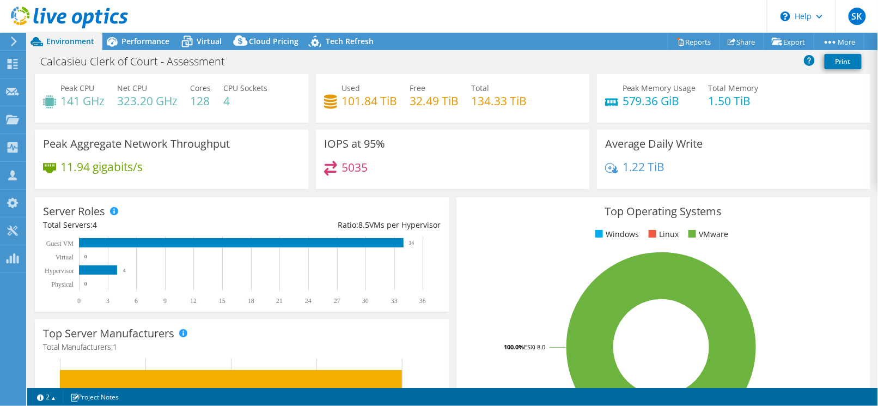
scroll to position [0, 0]
